Goal: Task Accomplishment & Management: Use online tool/utility

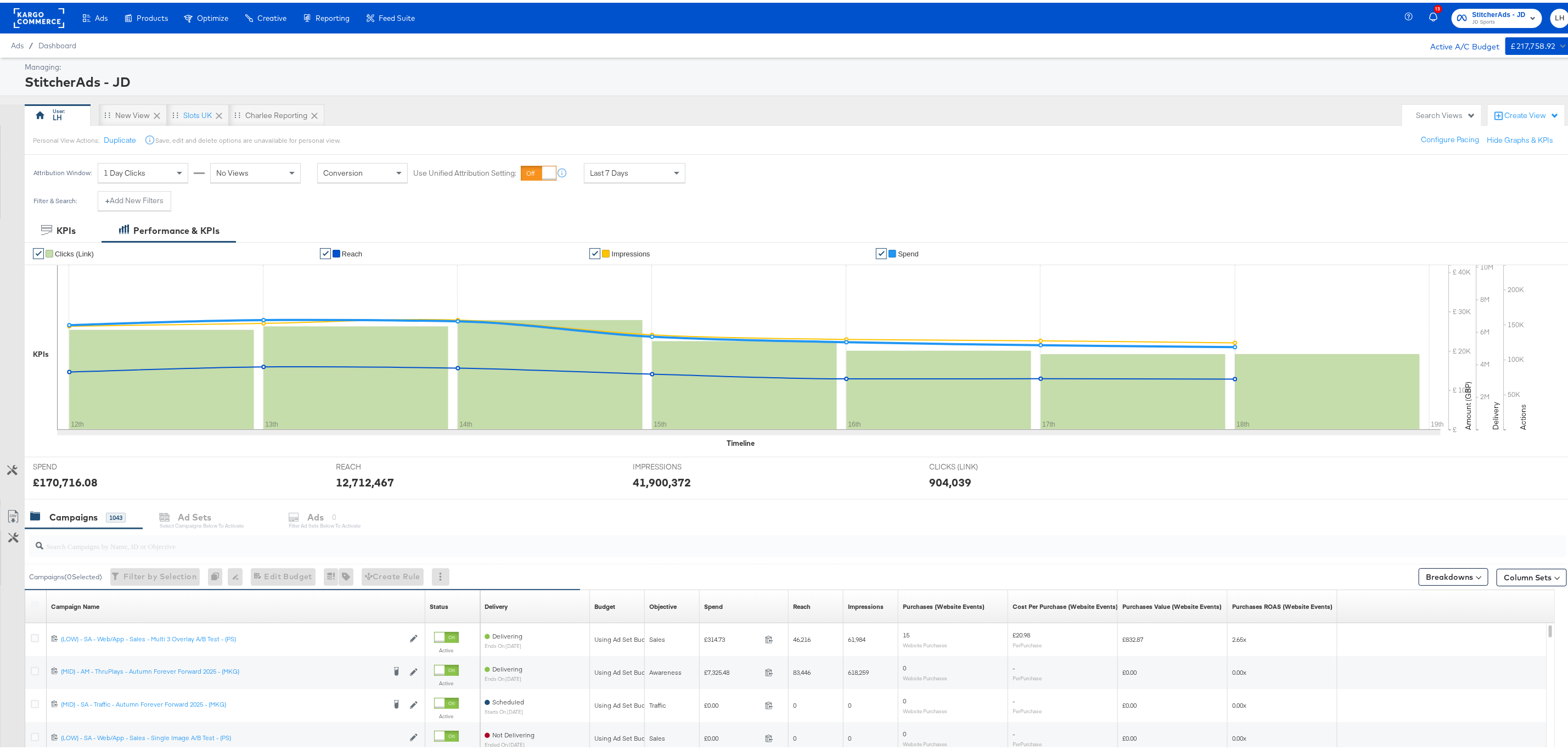
click at [1499, 17] on span "JD Sports" at bounding box center [1499, 20] width 53 height 9
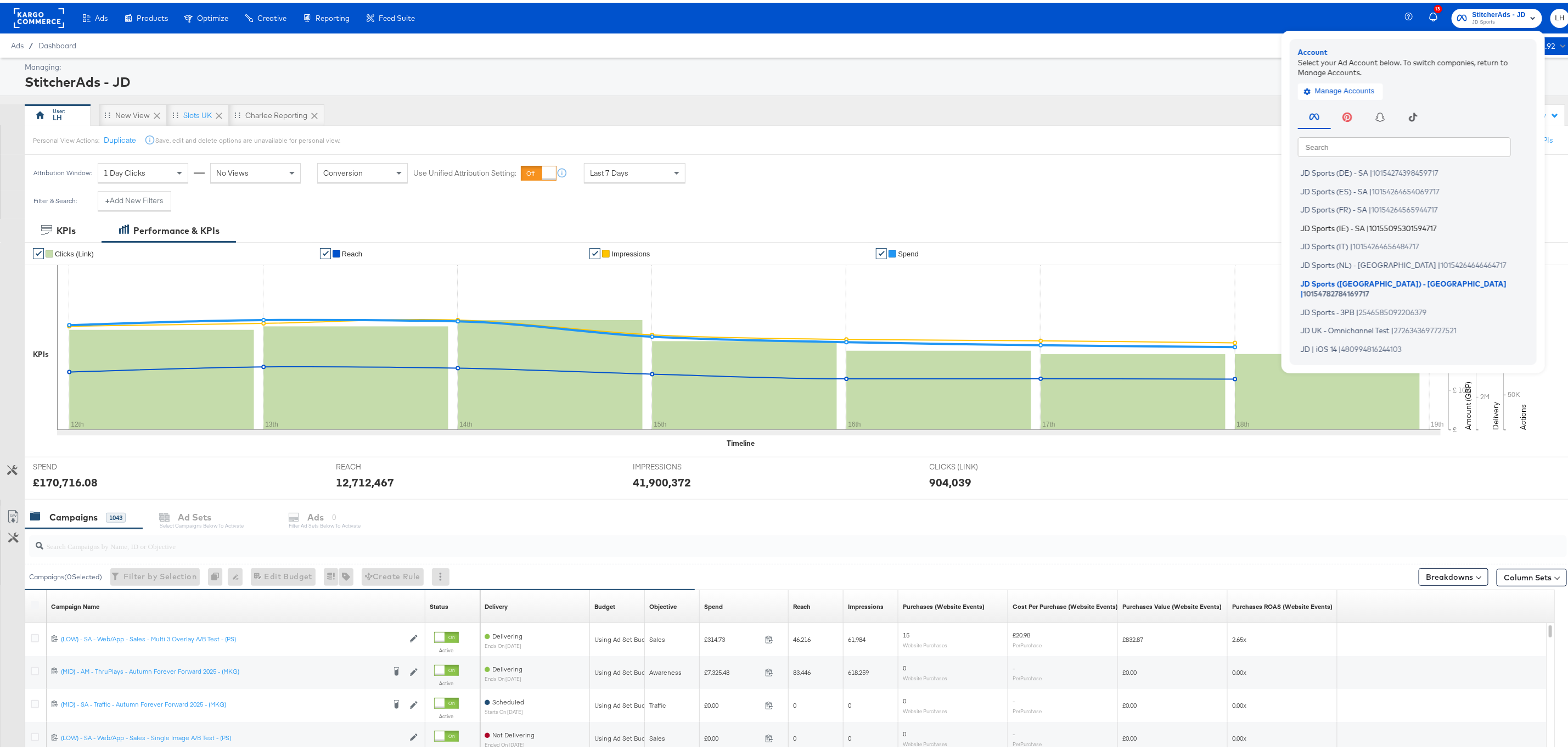
click at [1372, 226] on span "10155095301594717" at bounding box center [1403, 225] width 67 height 9
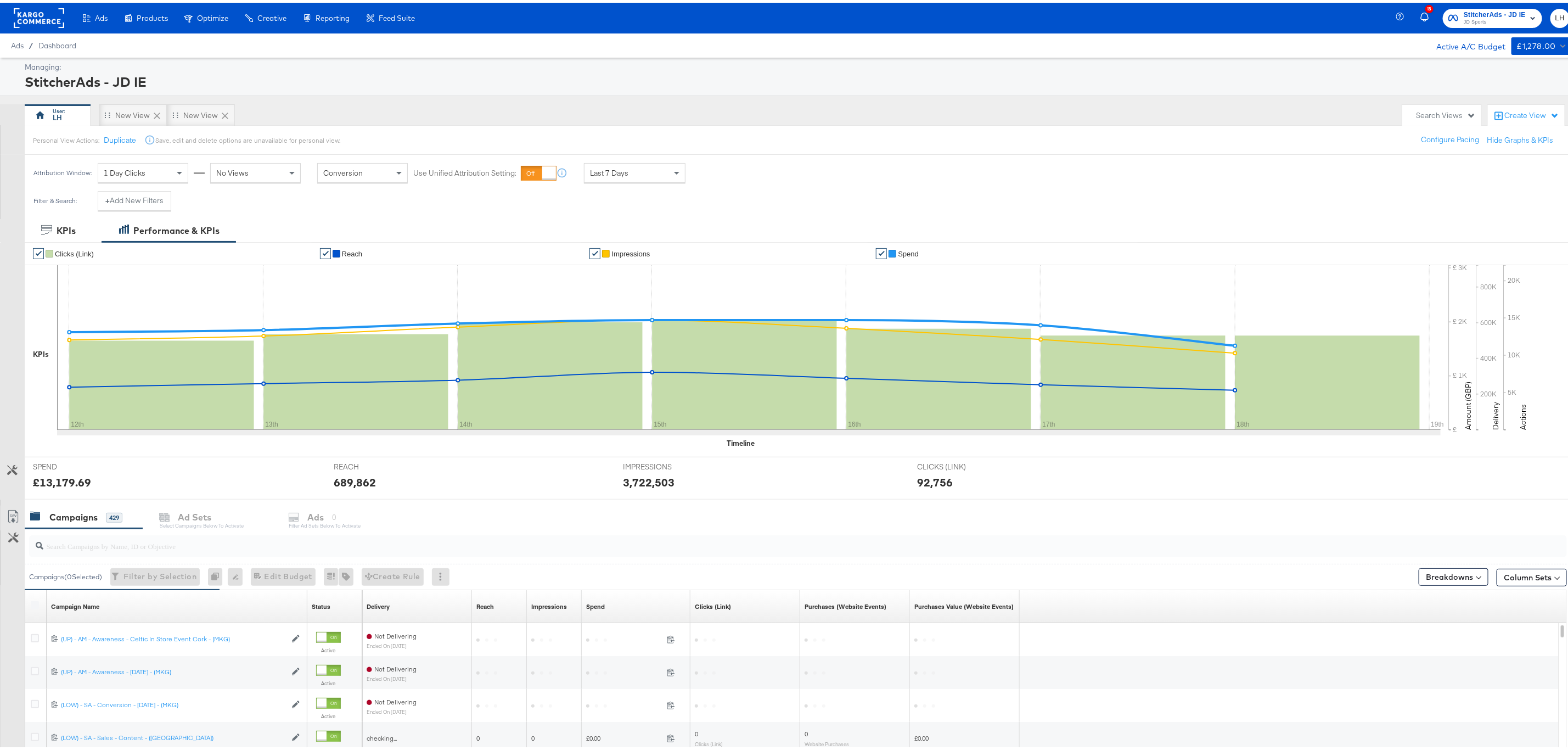
scroll to position [52, 0]
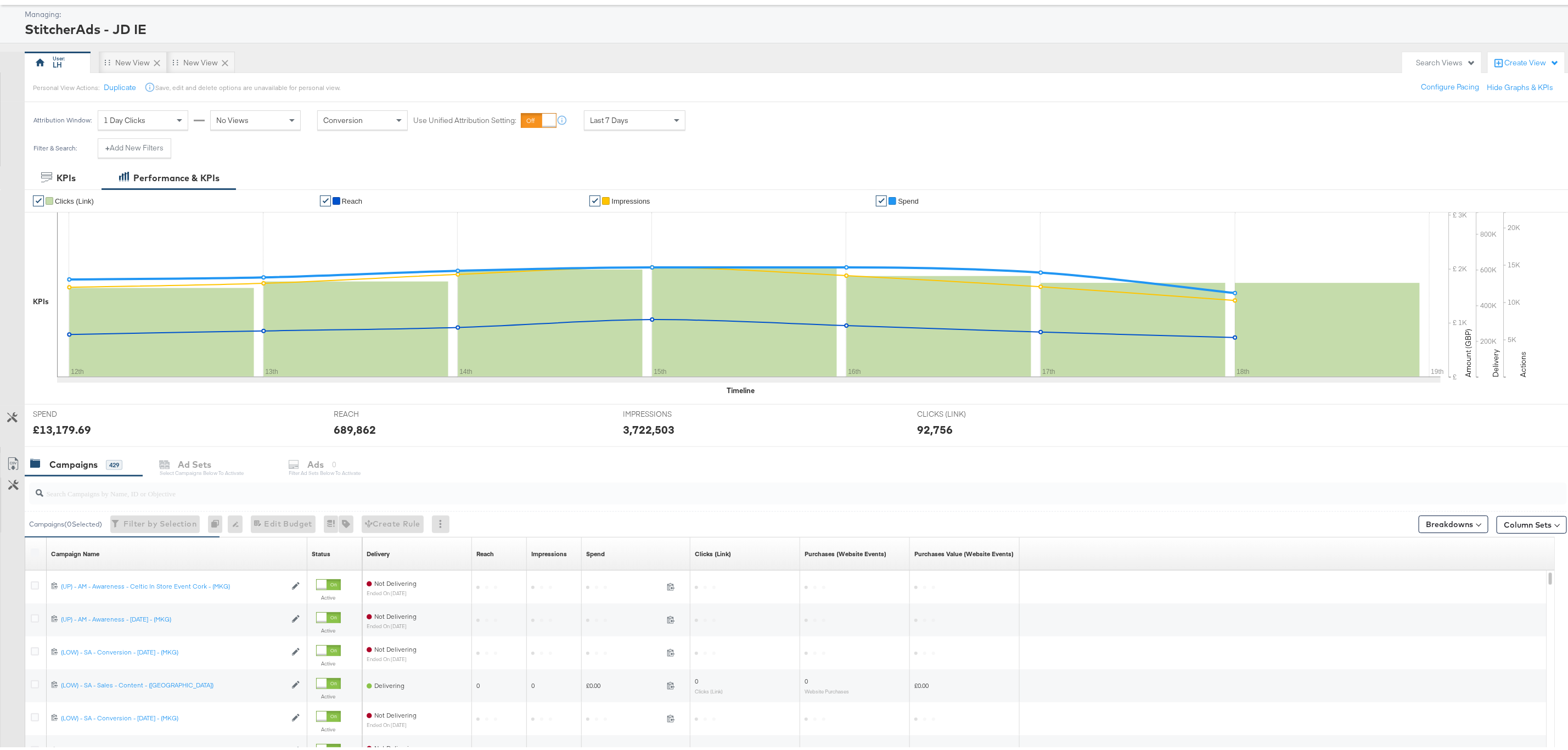
click at [80, 490] on input "search" at bounding box center [732, 486] width 1378 height 21
paste input "120206066673140507"
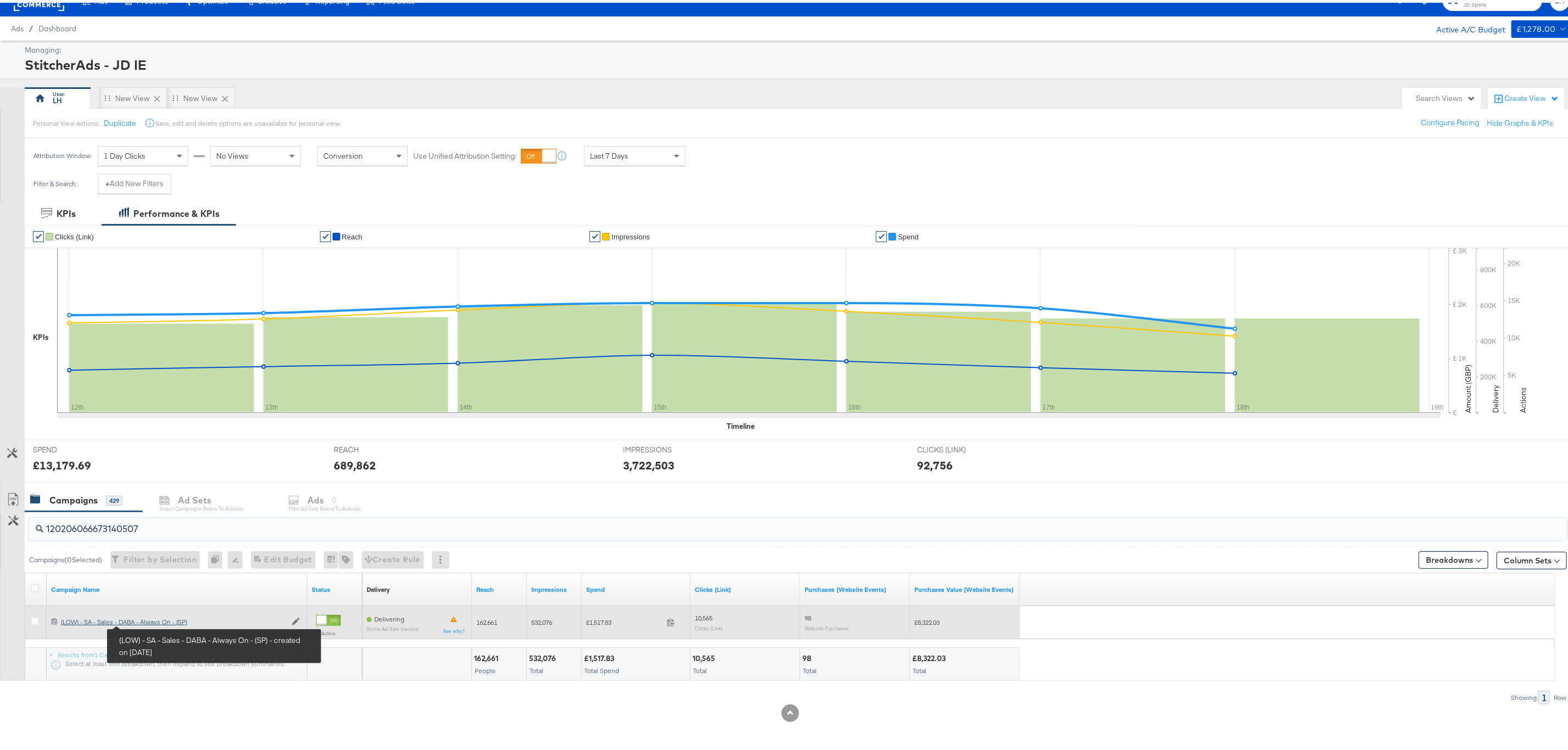
type input "120206066673140507"
click at [149, 622] on div "(LOW) - SA - Sales - DABA - Always On - (SP) (LOW) - SA - Sales - DABA - Always…" at bounding box center [173, 619] width 225 height 9
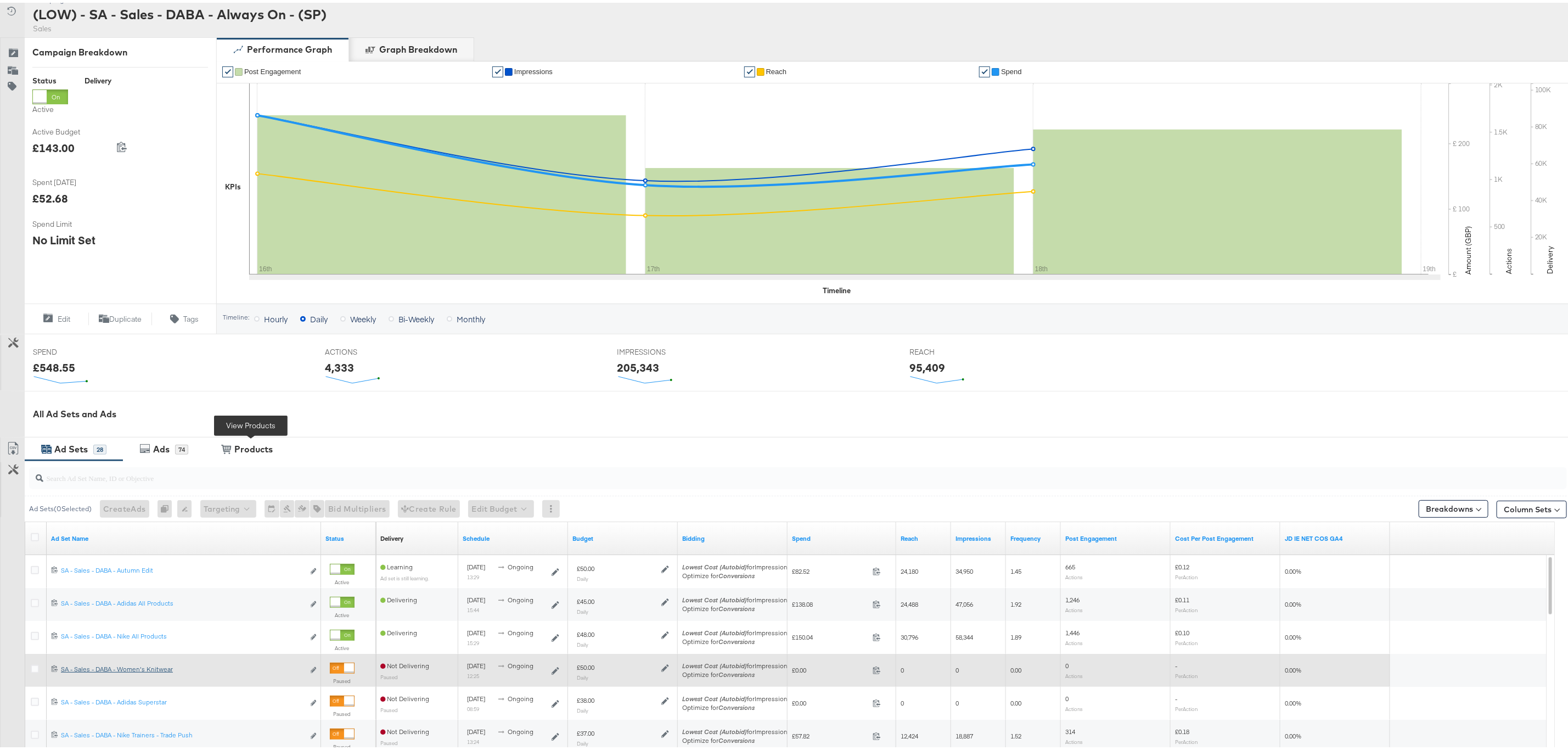
scroll to position [280, 0]
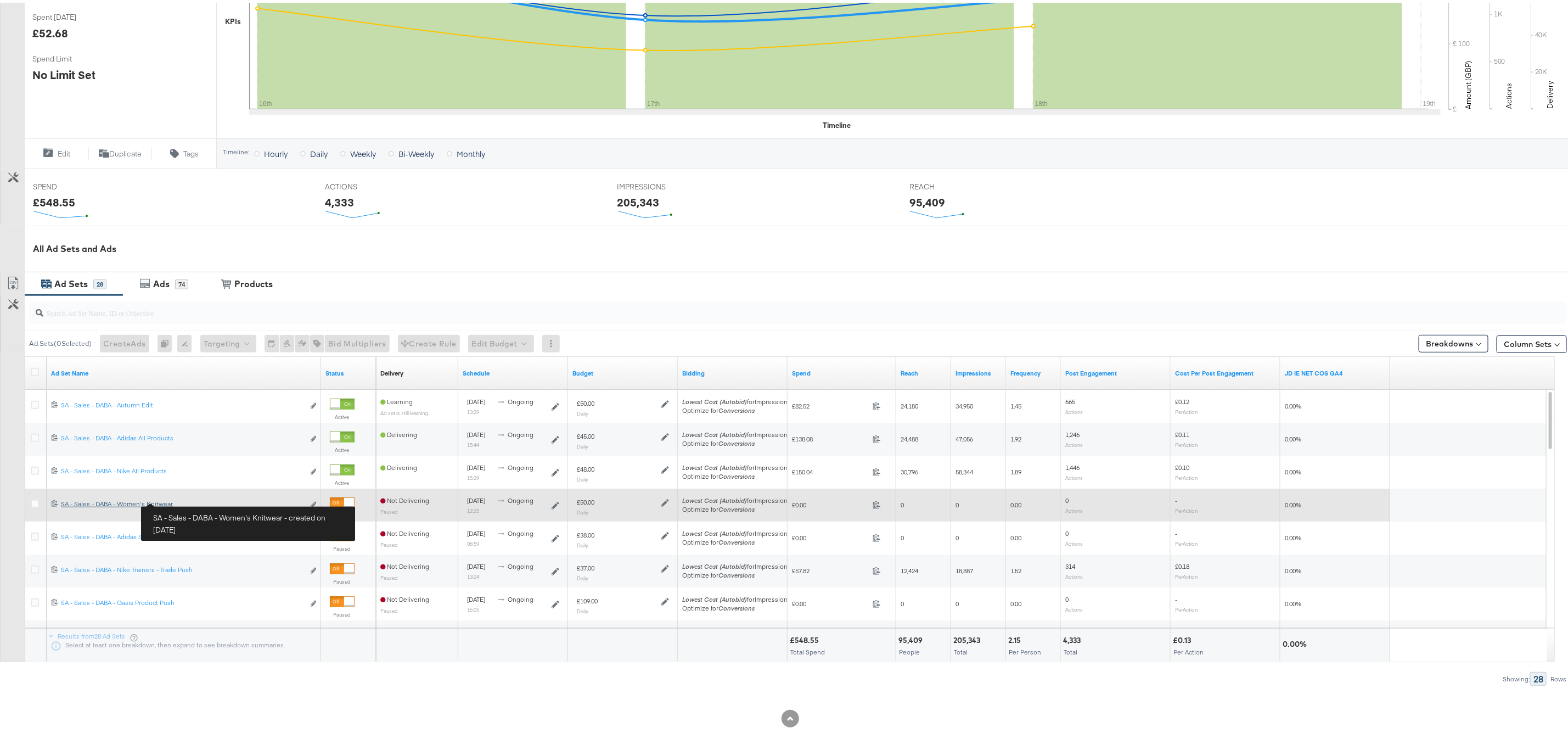
click at [129, 503] on div "SA - Sales - DABA - Women's Knitwear SA - Sales - DABA - Women's Knitwear" at bounding box center [183, 501] width 243 height 9
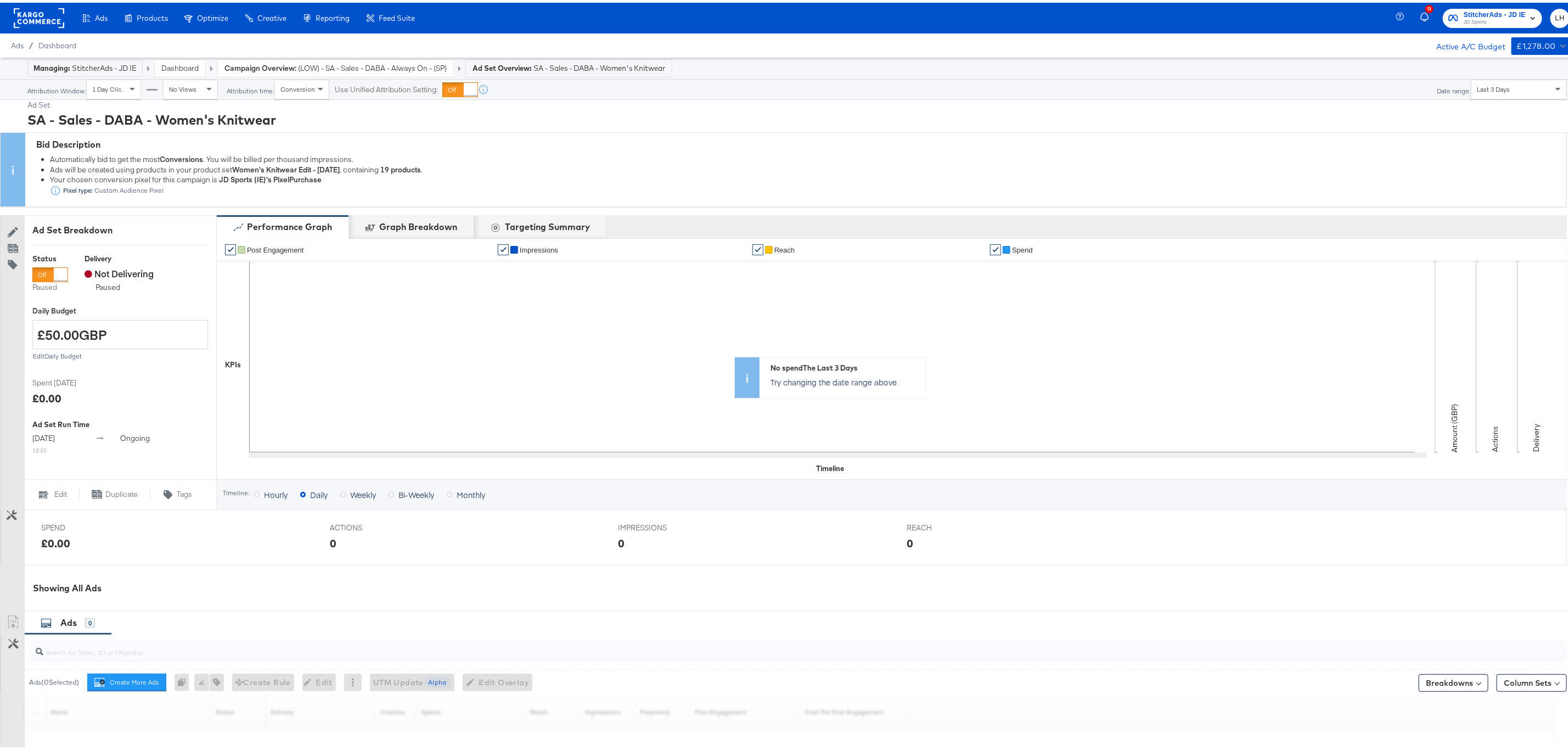
scroll to position [177, 0]
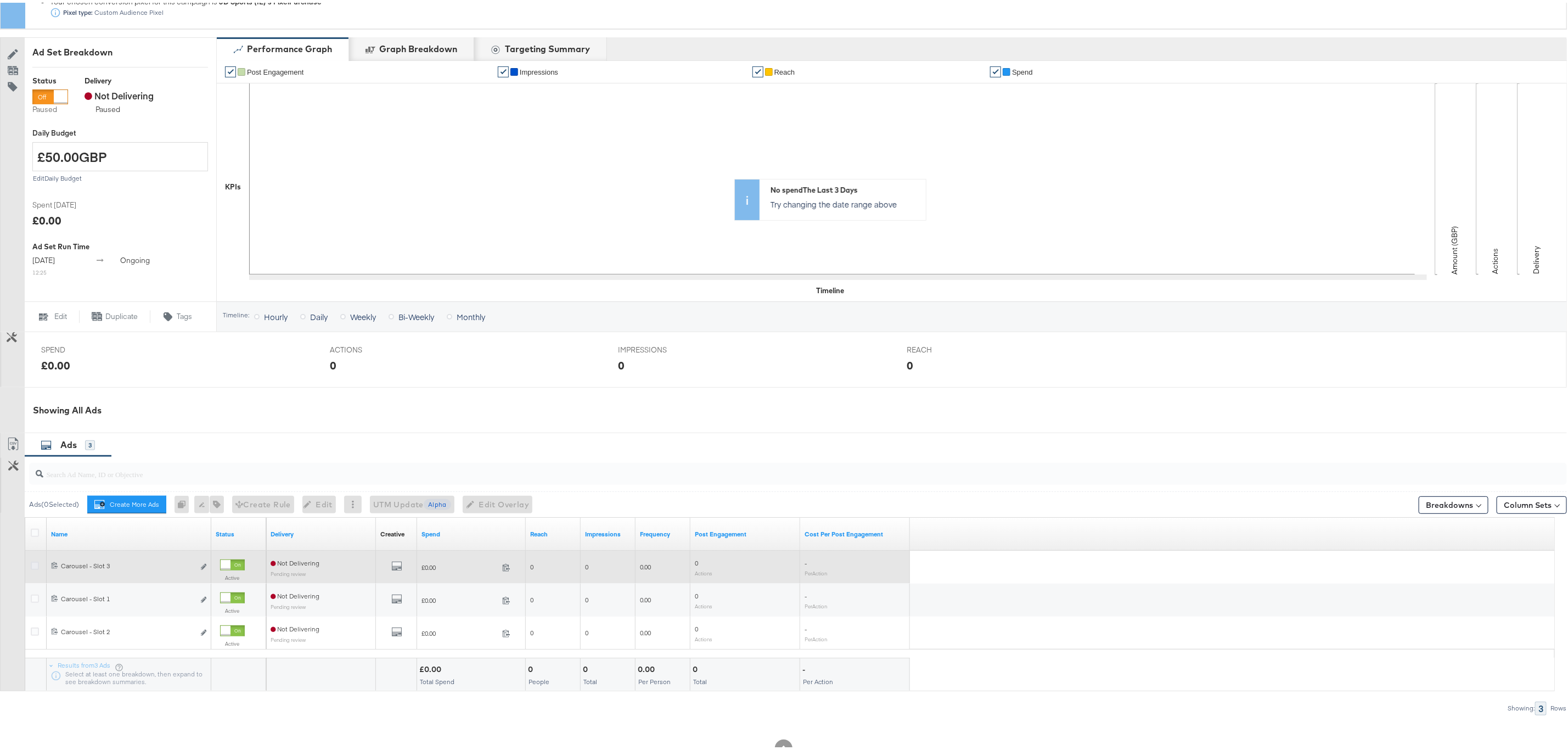
click at [31, 567] on icon at bounding box center [34, 562] width 8 height 8
click at [0, 0] on input "checkbox" at bounding box center [0, 0] width 0 height 0
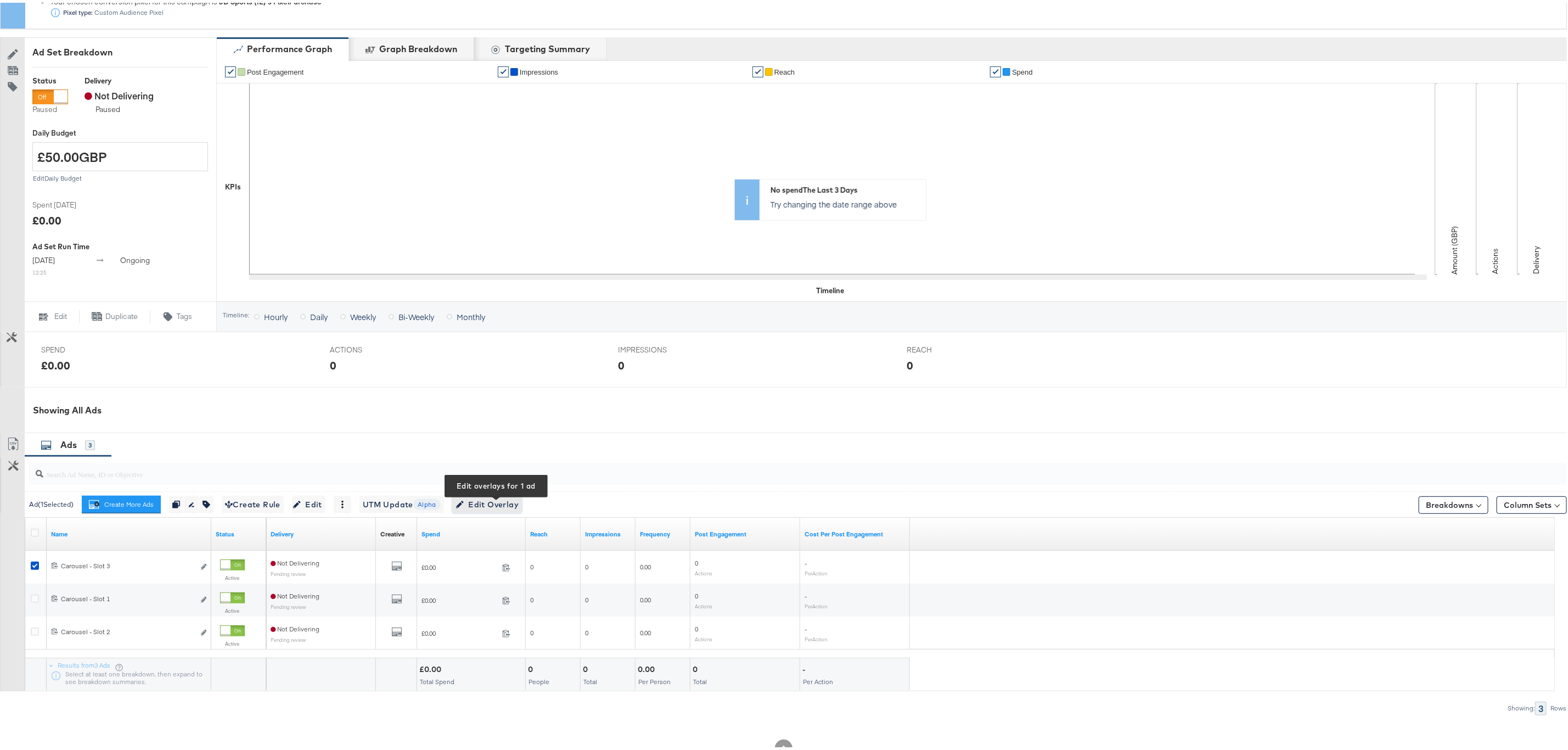
click at [501, 501] on span "Edit Overlay Edit overlays for 1 ad" at bounding box center [487, 502] width 63 height 14
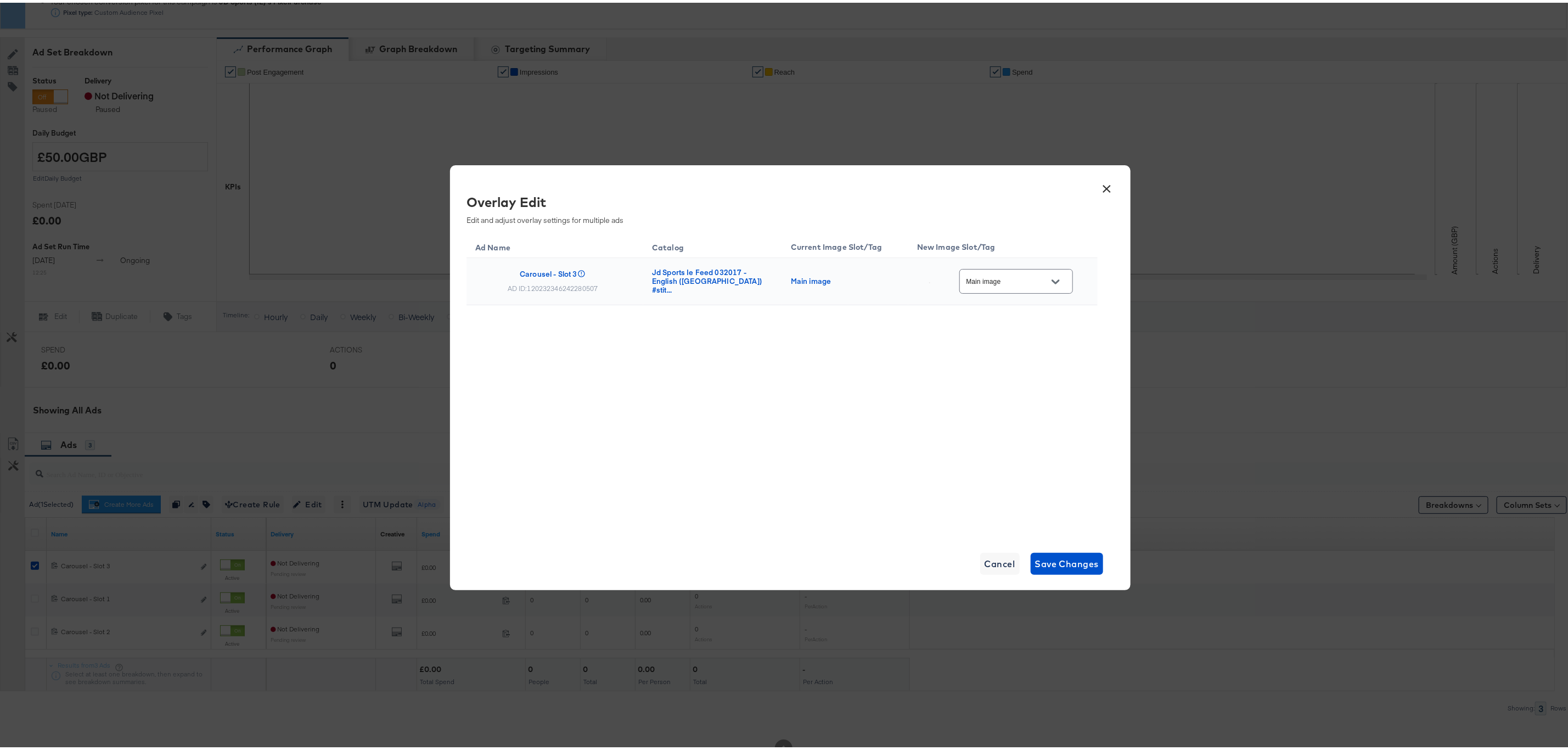
click at [1017, 281] on input "Main image" at bounding box center [1007, 279] width 87 height 12
click at [996, 385] on div "BAU_Multi3" at bounding box center [1017, 376] width 93 height 20
type input "BAU_Multi3"
click at [1039, 564] on span "Save Changes" at bounding box center [1066, 561] width 64 height 16
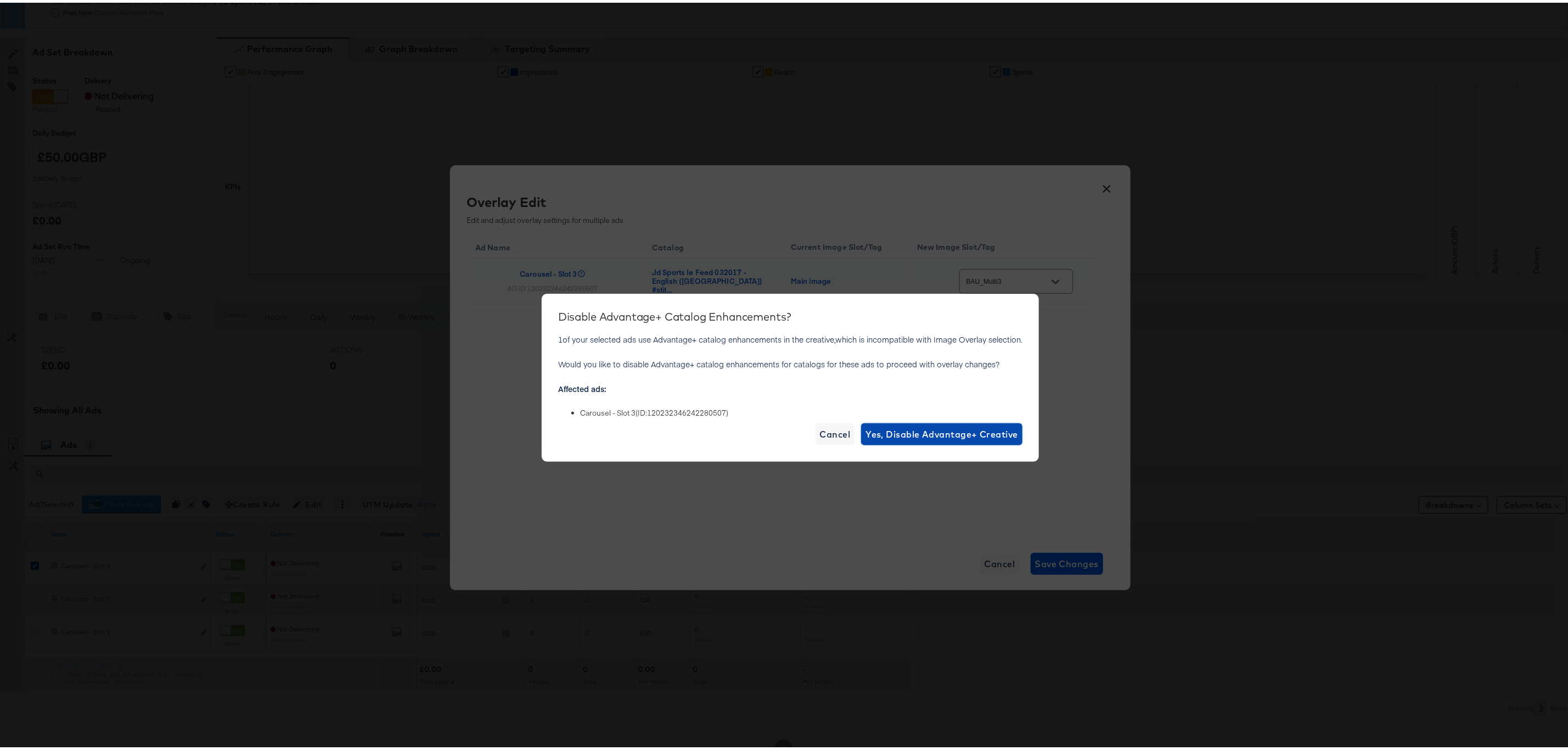
click at [898, 434] on span "Yes, Disable Advantage+ Creative" at bounding box center [941, 432] width 153 height 16
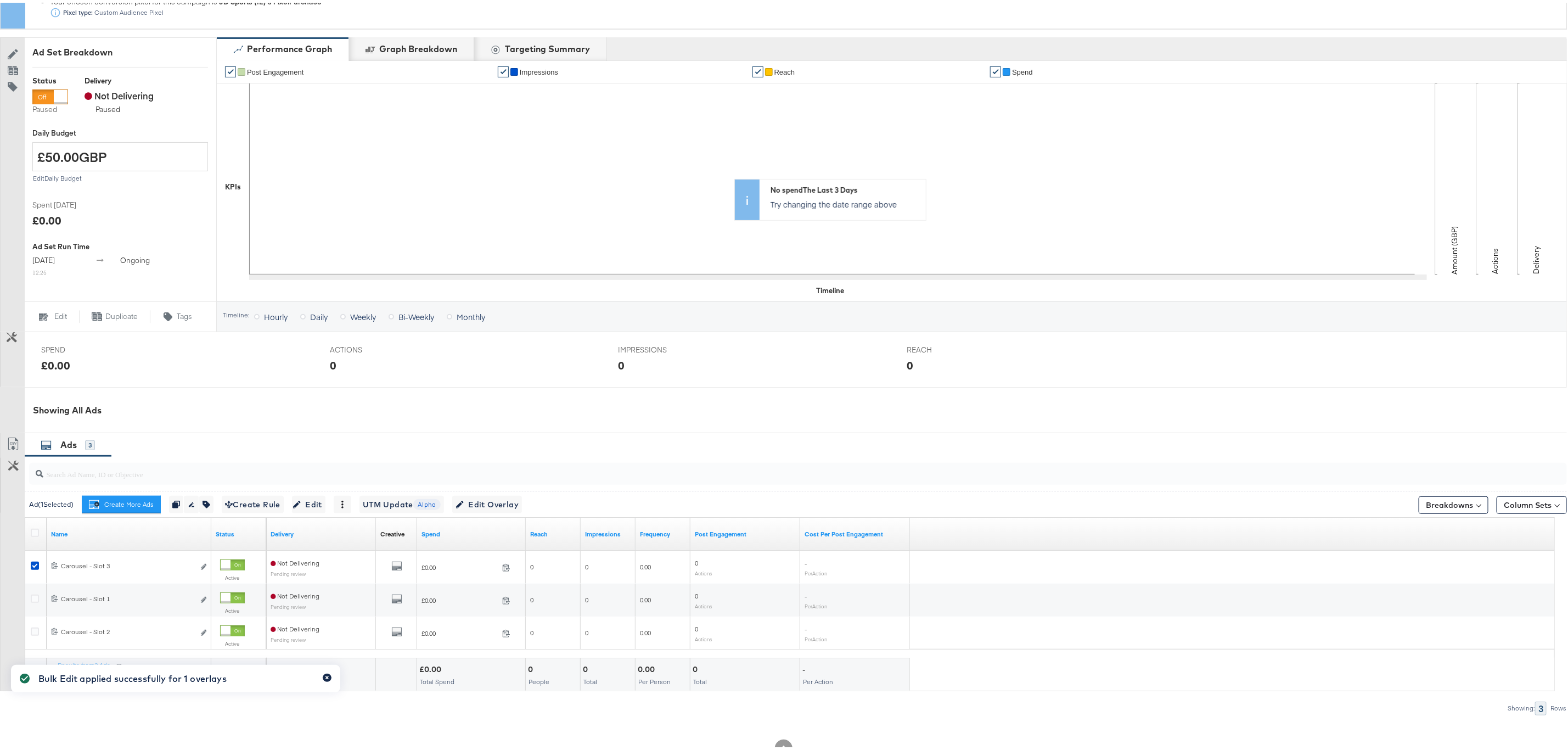
click at [329, 674] on icon "button" at bounding box center [327, 676] width 3 height 3
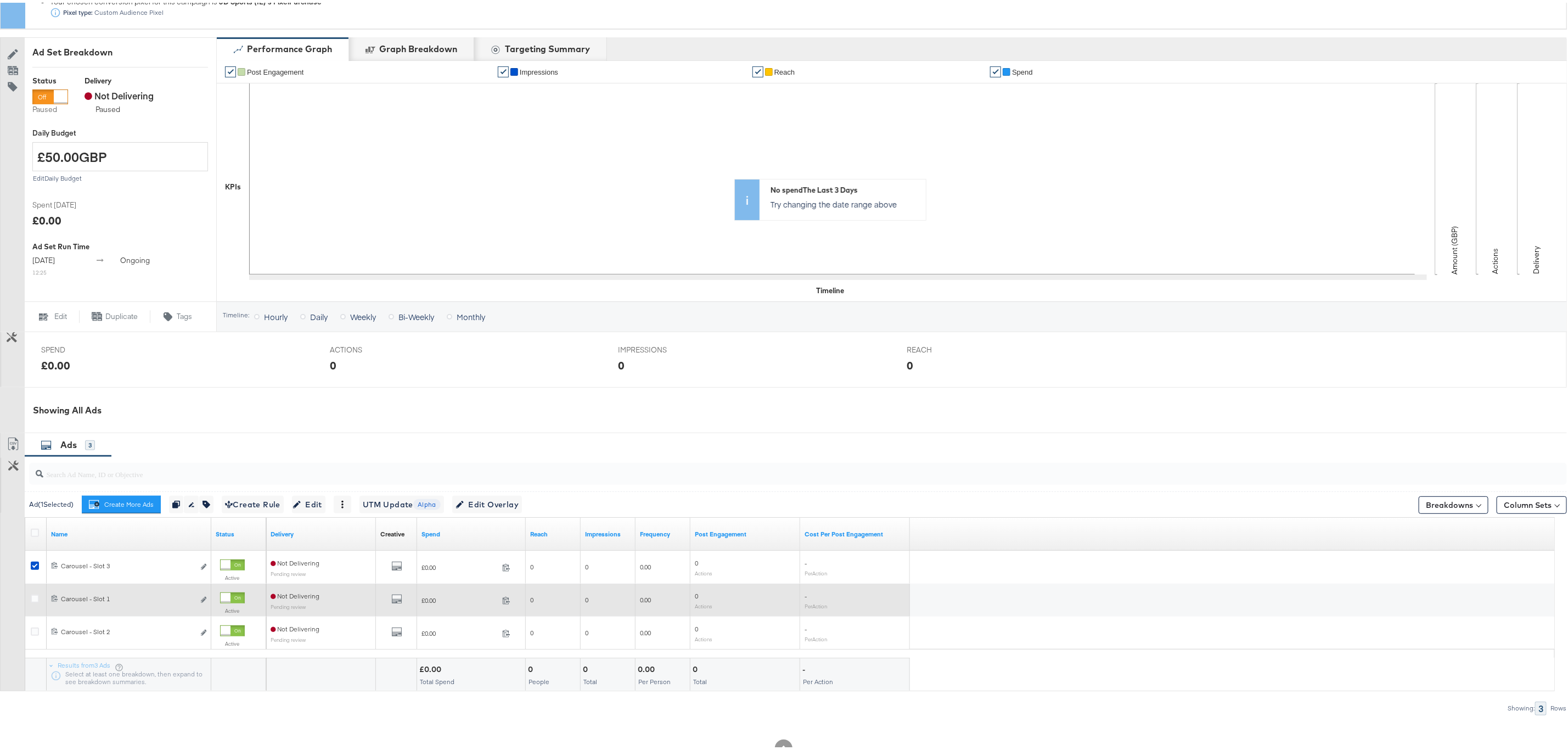
click at [30, 601] on div at bounding box center [36, 597] width 20 height 20
click at [33, 600] on icon at bounding box center [34, 595] width 8 height 8
click at [0, 0] on input "checkbox" at bounding box center [0, 0] width 0 height 0
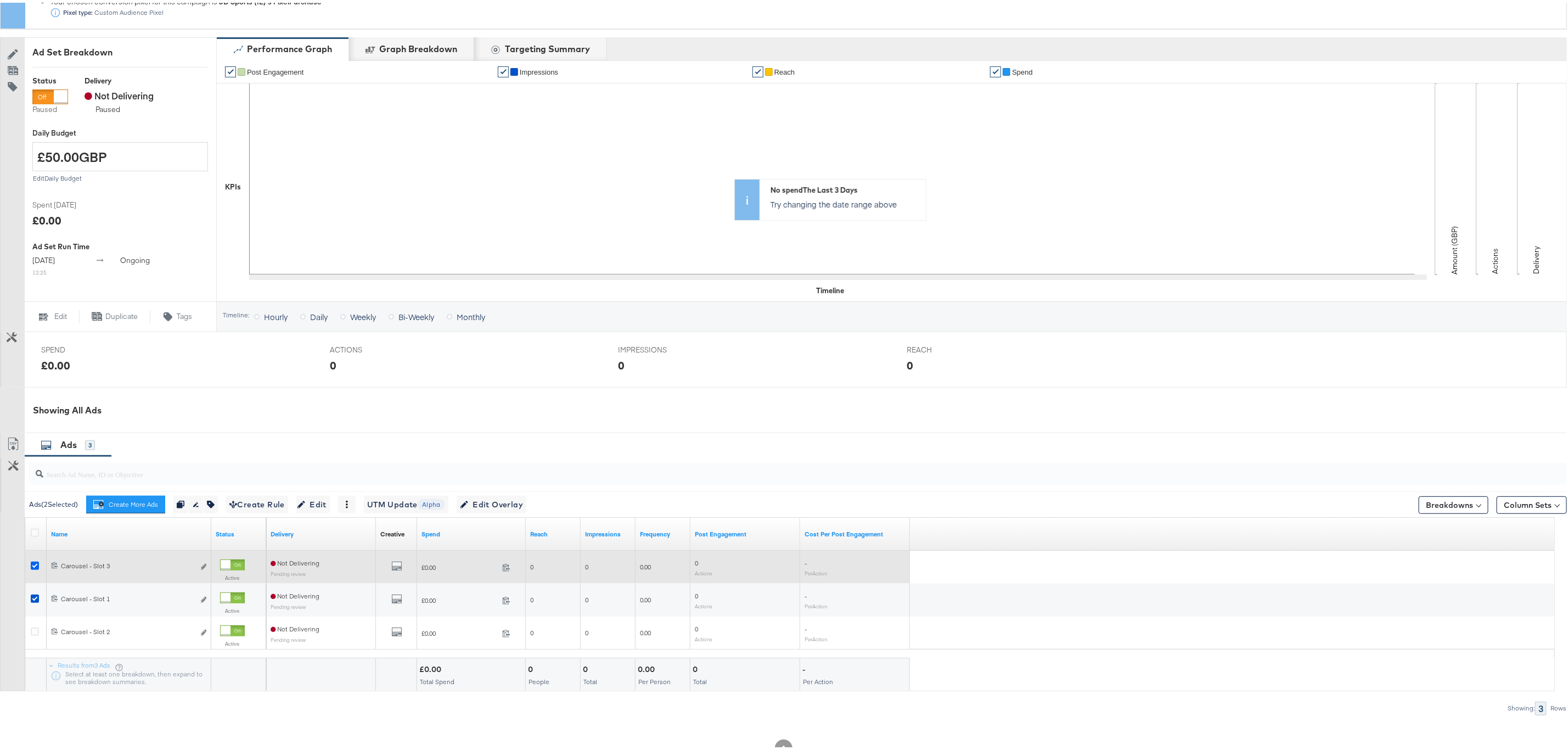
click at [33, 565] on icon at bounding box center [34, 562] width 8 height 8
click at [0, 0] on input "checkbox" at bounding box center [0, 0] width 0 height 0
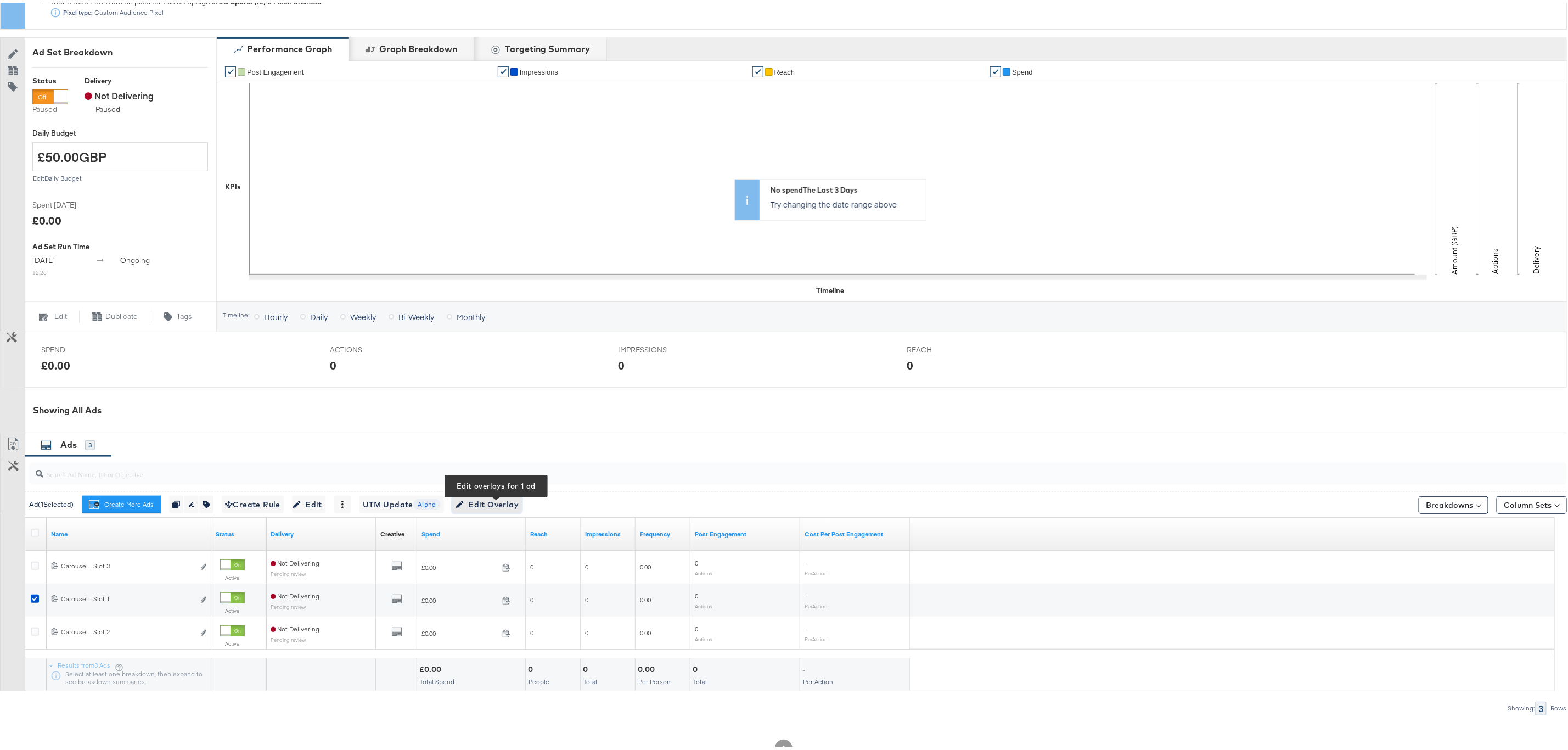
click at [490, 497] on button "Edit Overlay Edit overlays for 1 ad" at bounding box center [487, 502] width 70 height 17
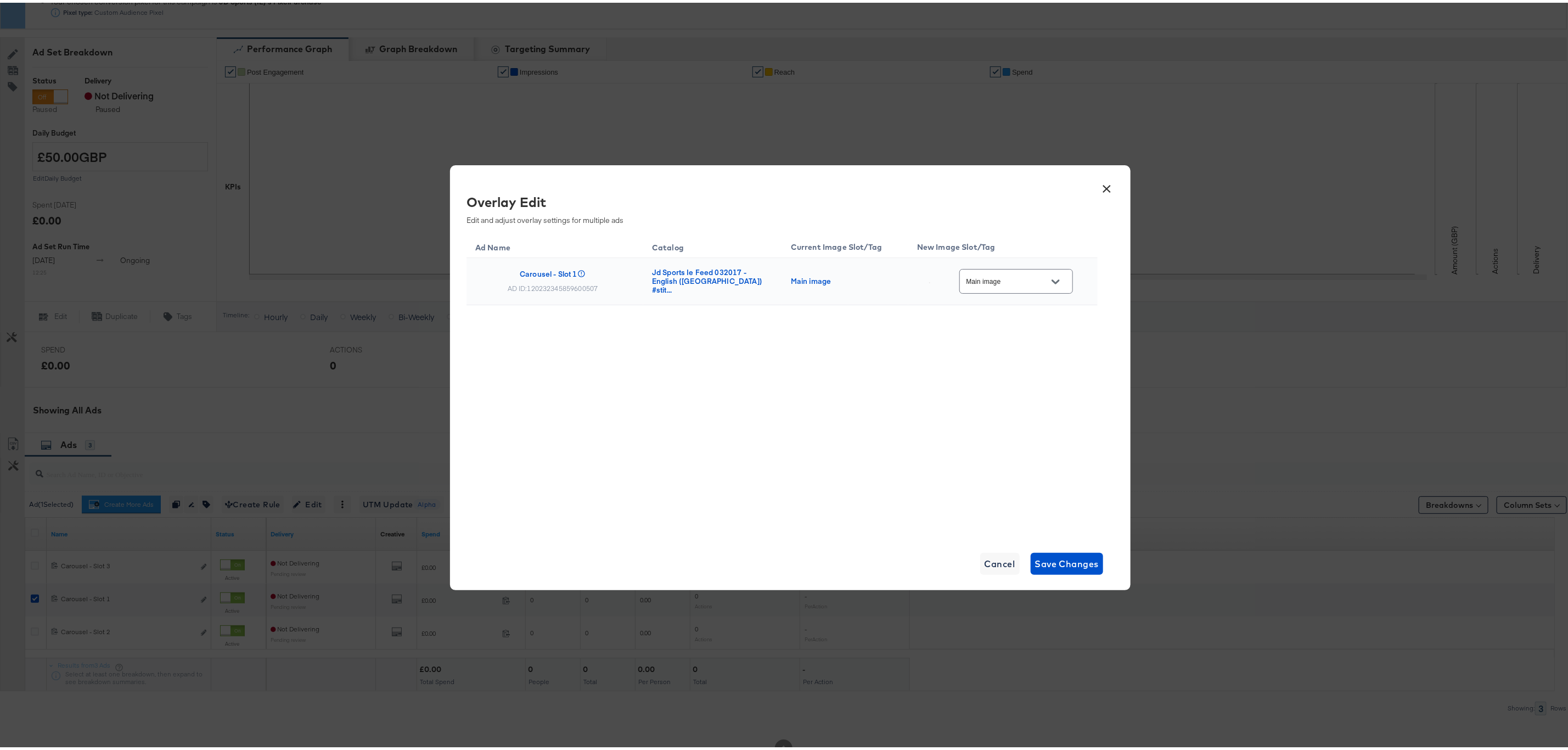
click at [1003, 280] on input "Main image" at bounding box center [1007, 279] width 87 height 12
click at [1006, 341] on div "BAU_Single" at bounding box center [1015, 335] width 73 height 11
type input "BAU_Single"
click at [1065, 566] on span "Save Changes" at bounding box center [1066, 561] width 64 height 16
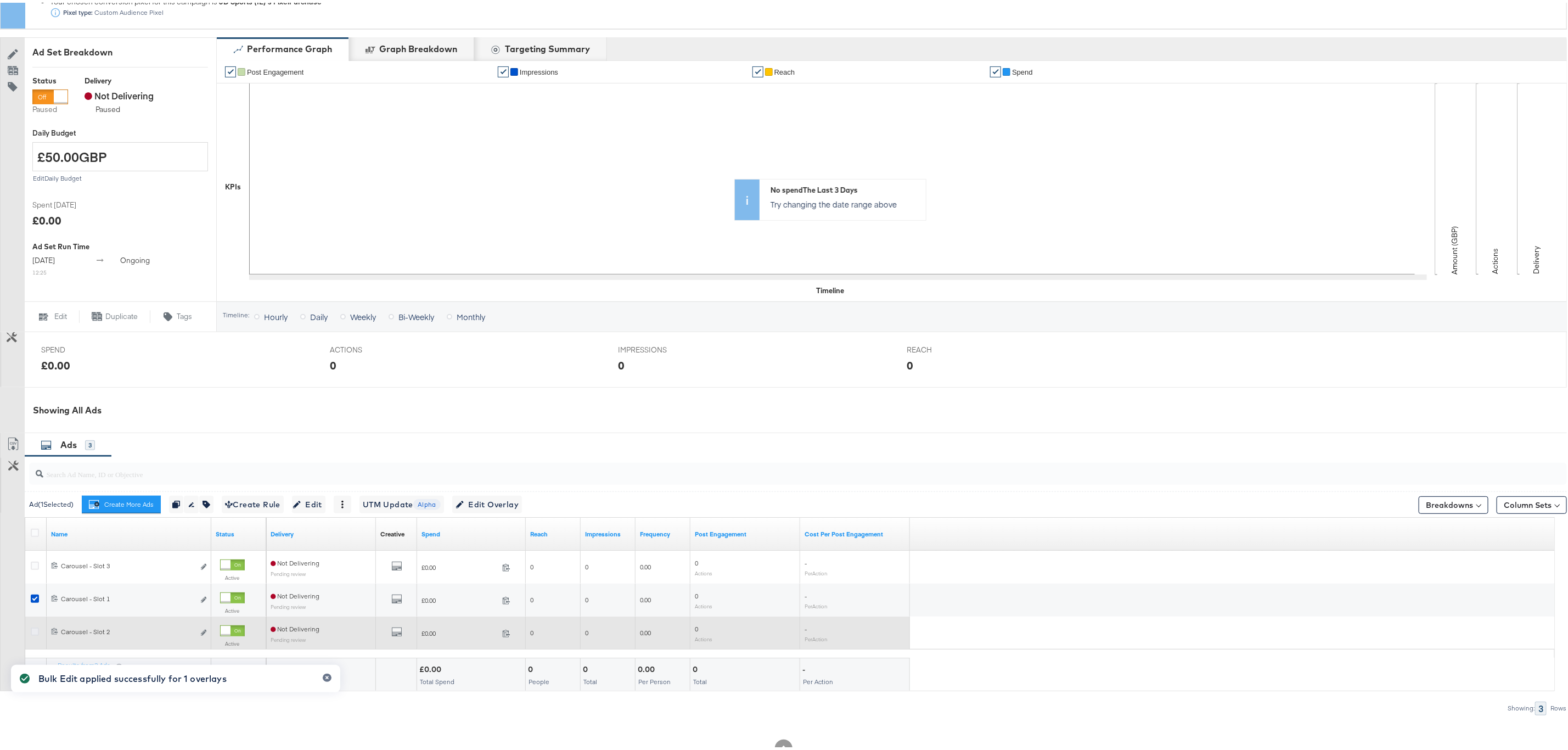
click at [37, 631] on icon at bounding box center [34, 628] width 8 height 8
click at [0, 0] on input "checkbox" at bounding box center [0, 0] width 0 height 0
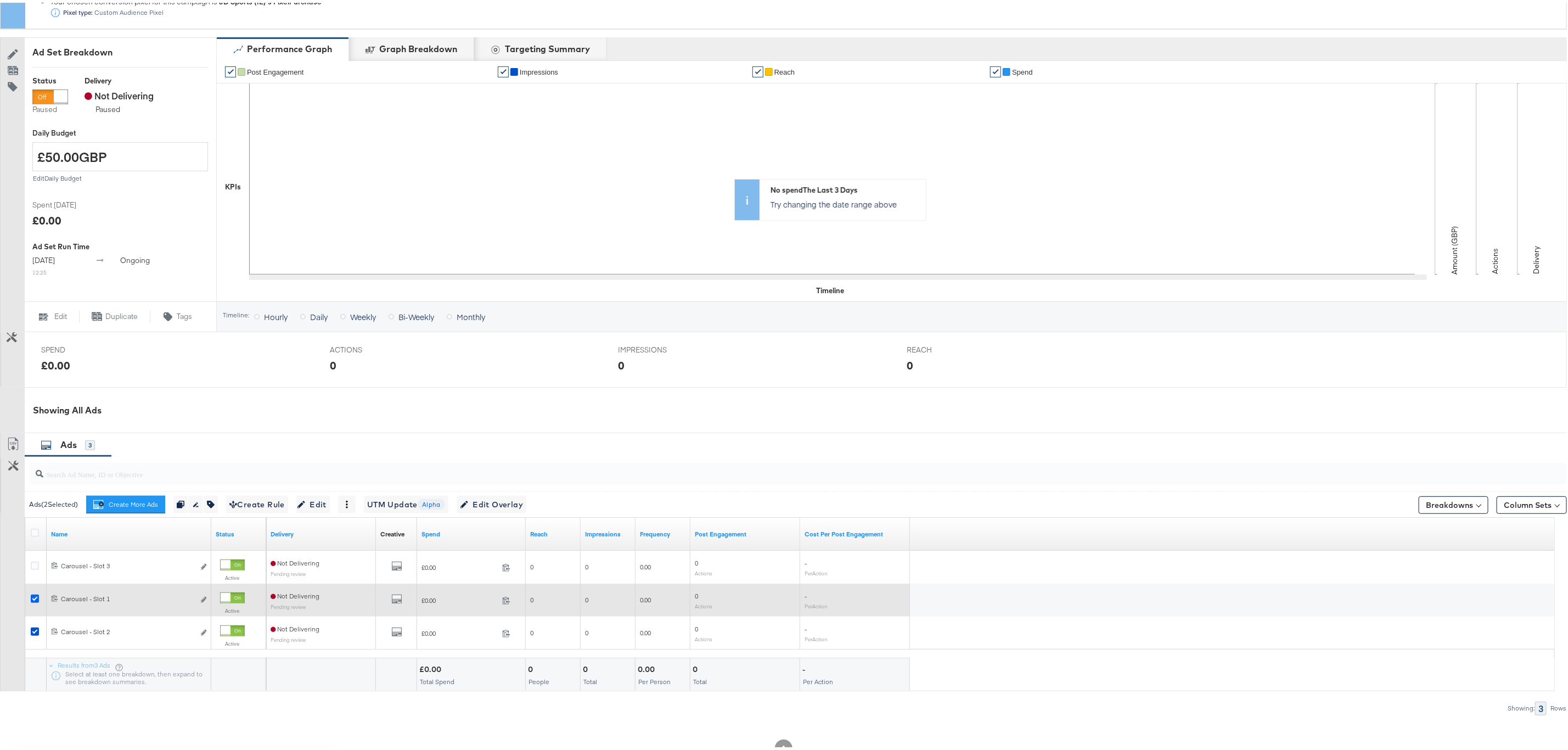
click at [31, 597] on icon at bounding box center [34, 595] width 8 height 8
click at [0, 0] on input "checkbox" at bounding box center [0, 0] width 0 height 0
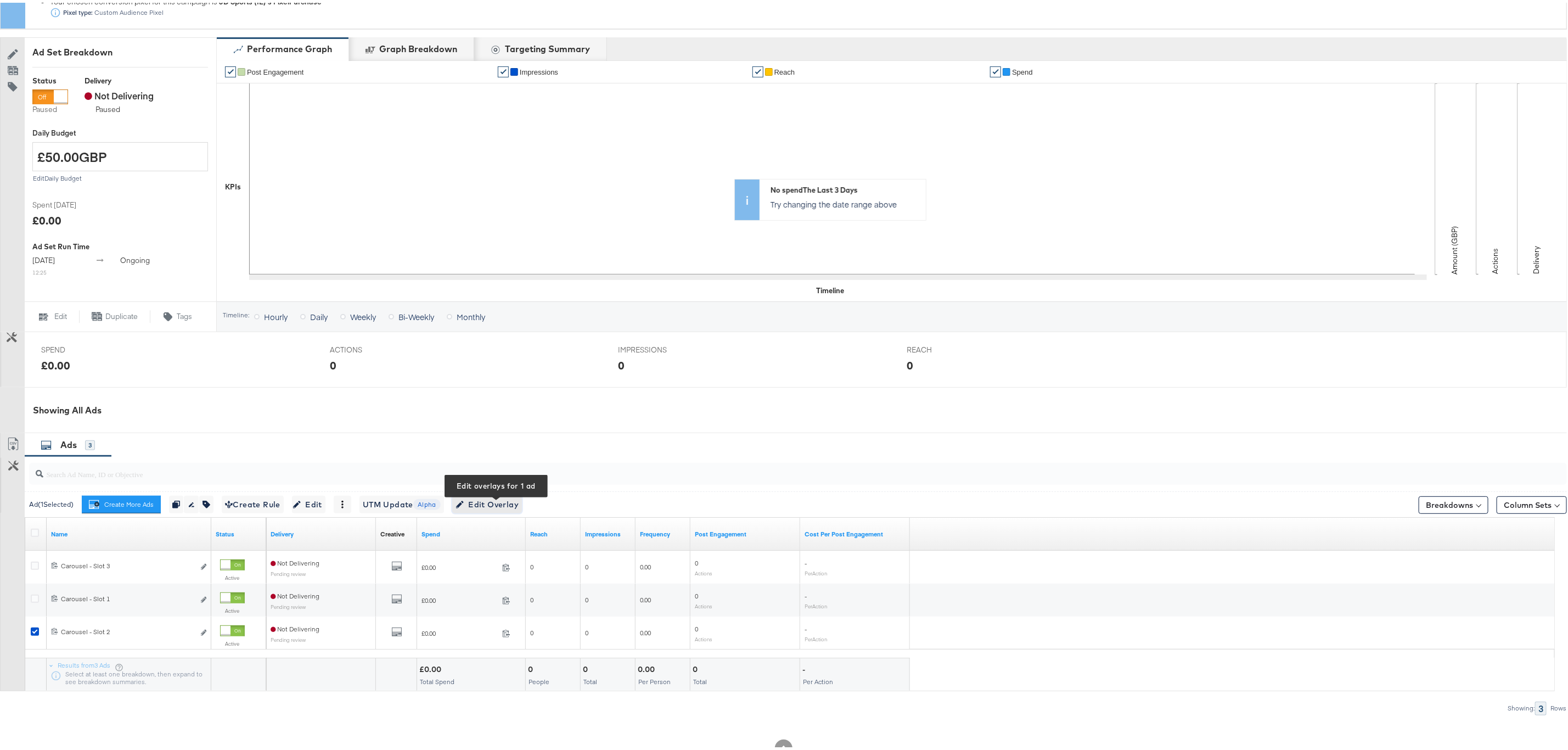
click at [489, 506] on span "Edit Overlay Edit overlays for 1 ad" at bounding box center [487, 502] width 63 height 14
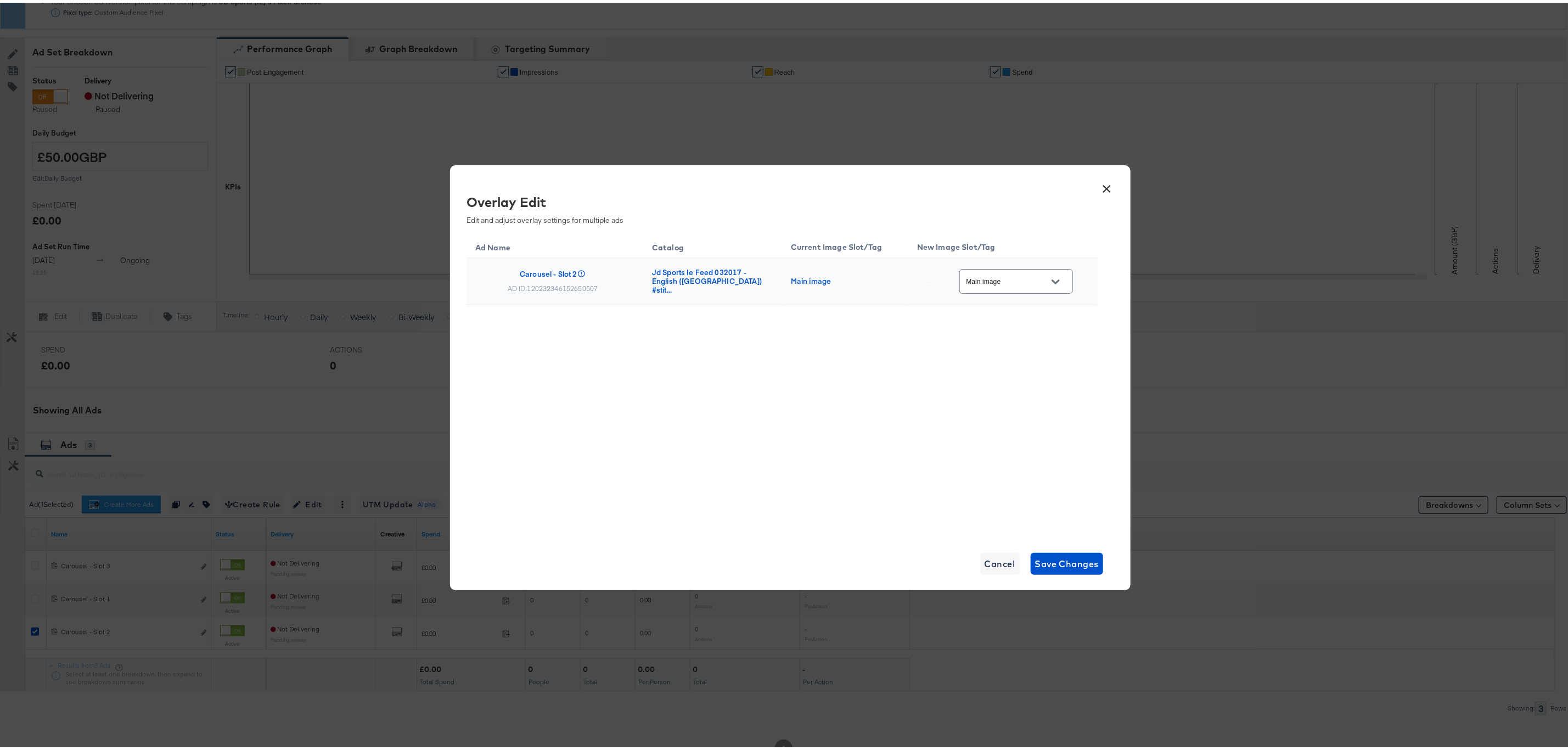
click at [1004, 278] on input "Main image" at bounding box center [1007, 279] width 87 height 12
click at [1023, 373] on div "BAU_Multi2" at bounding box center [1017, 363] width 93 height 20
type input "BAU_Multi2"
click at [917, 397] on div "Ad Name Catalog Current Image Slot/Tag New Image Slot/Tag Carousel - Slot 2 AD …" at bounding box center [782, 381] width 631 height 302
click at [1081, 564] on span "Save Changes" at bounding box center [1066, 561] width 64 height 16
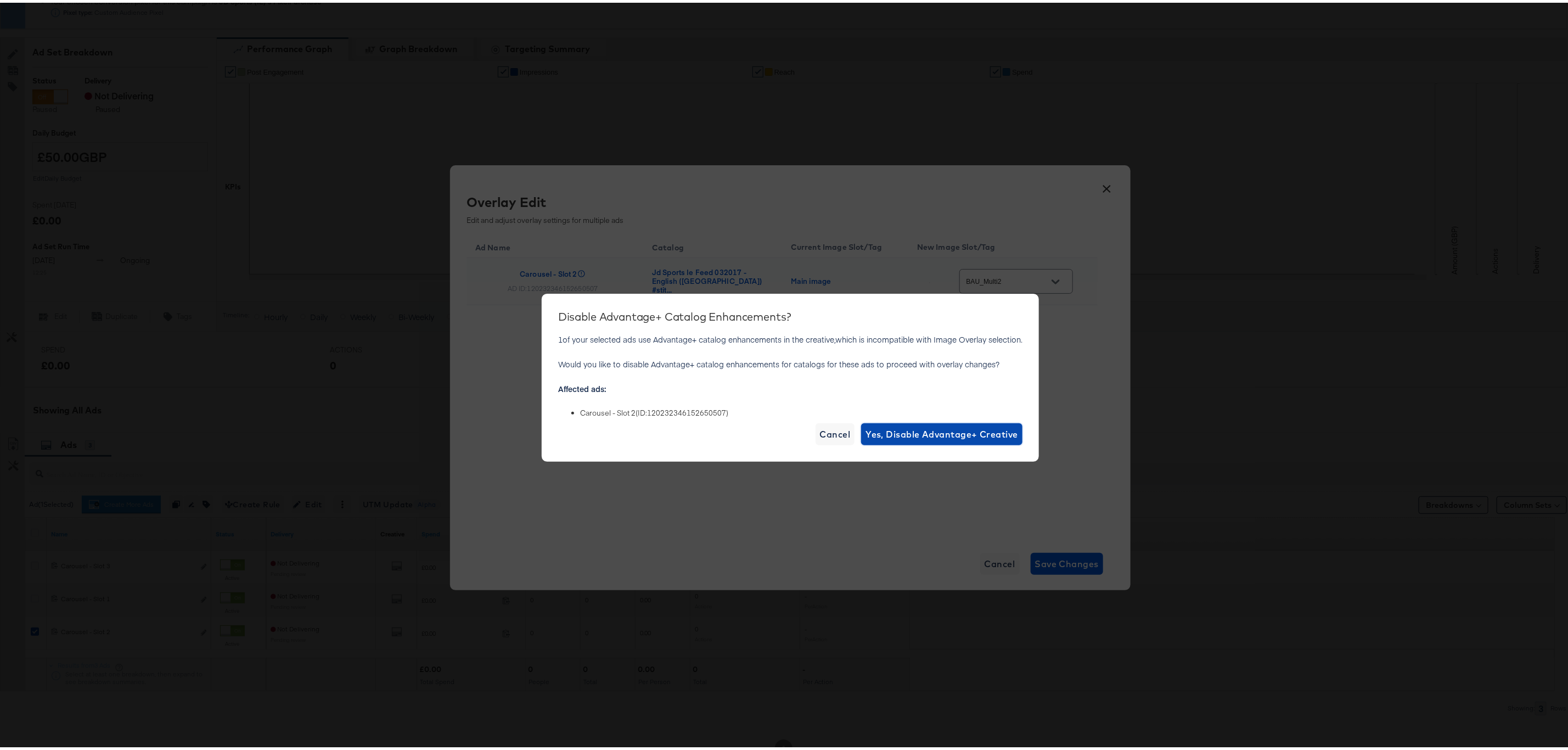
click at [940, 432] on span "Yes, Disable Advantage+ Creative" at bounding box center [941, 432] width 153 height 16
